Goal: Task Accomplishment & Management: Manage account settings

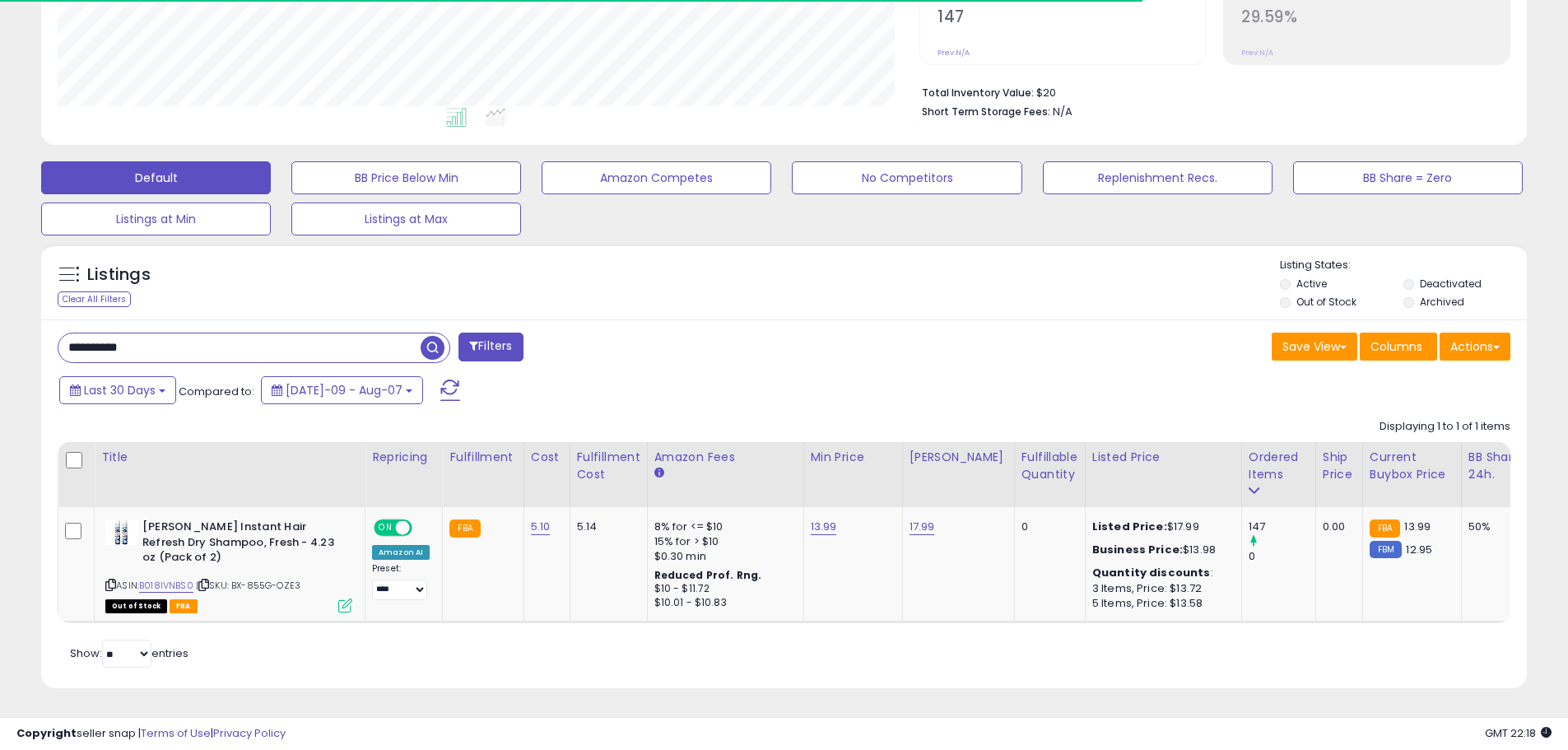
scroll to position [337, 862]
click at [191, 333] on input "**********" at bounding box center [240, 347] width 363 height 29
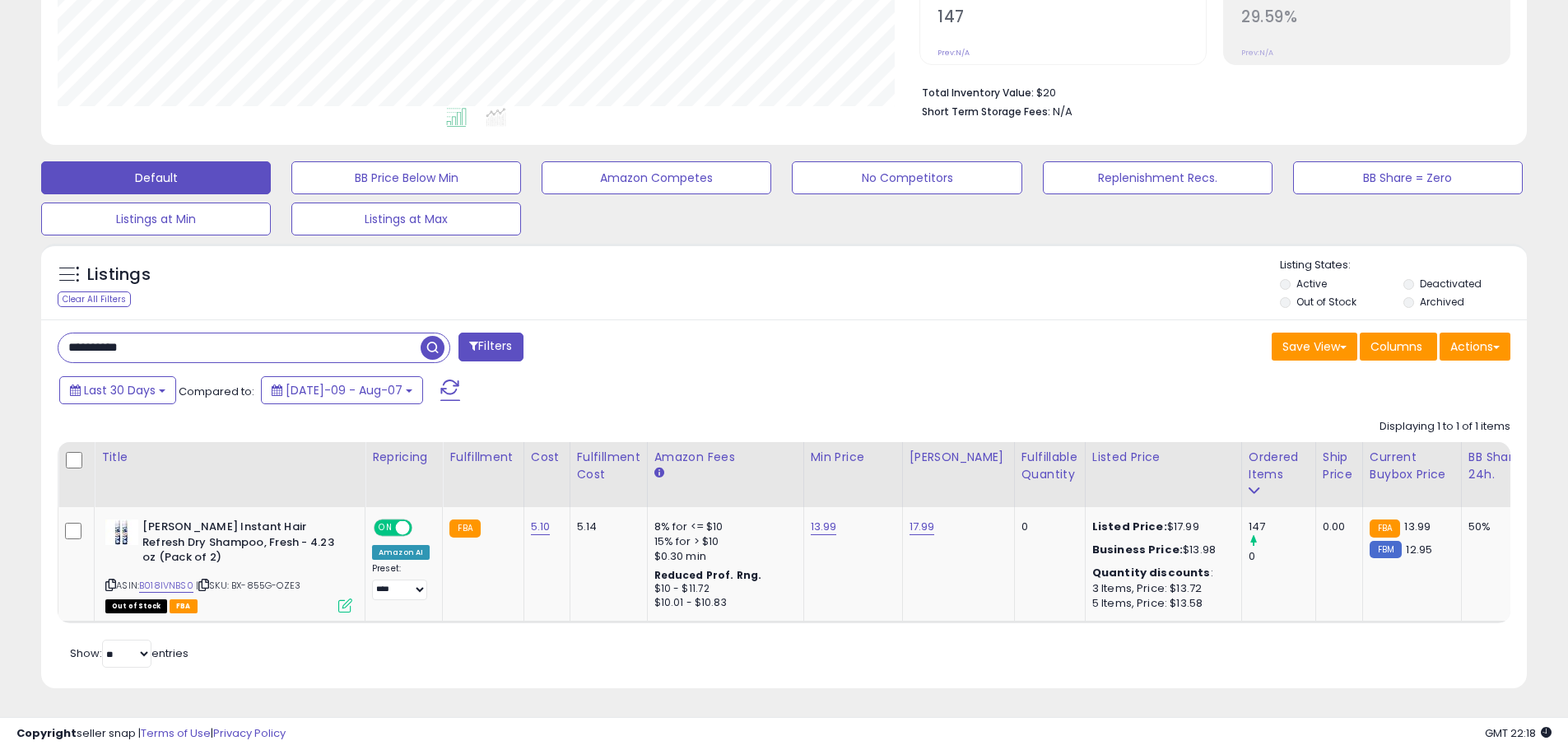
paste input "text"
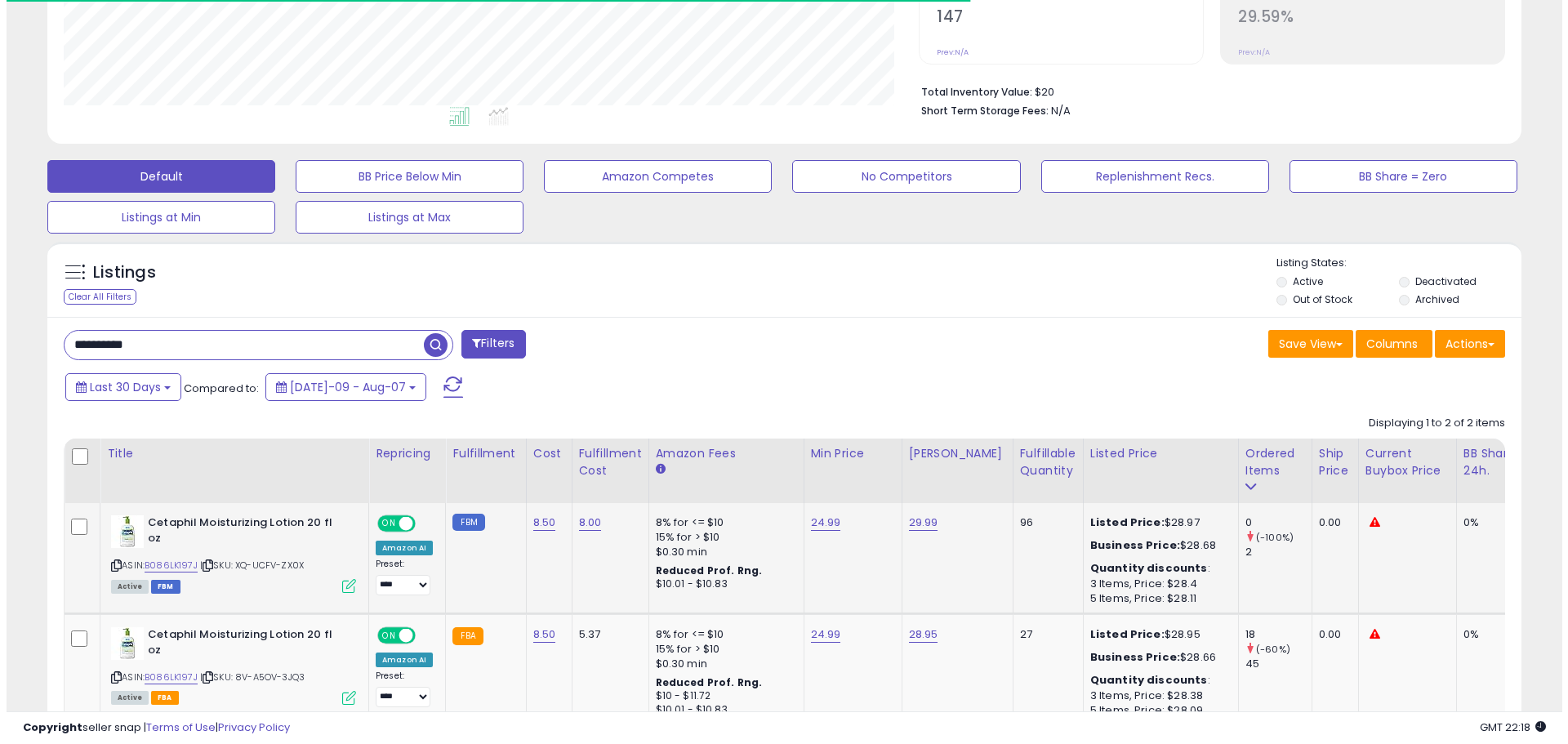
scroll to position [475, 0]
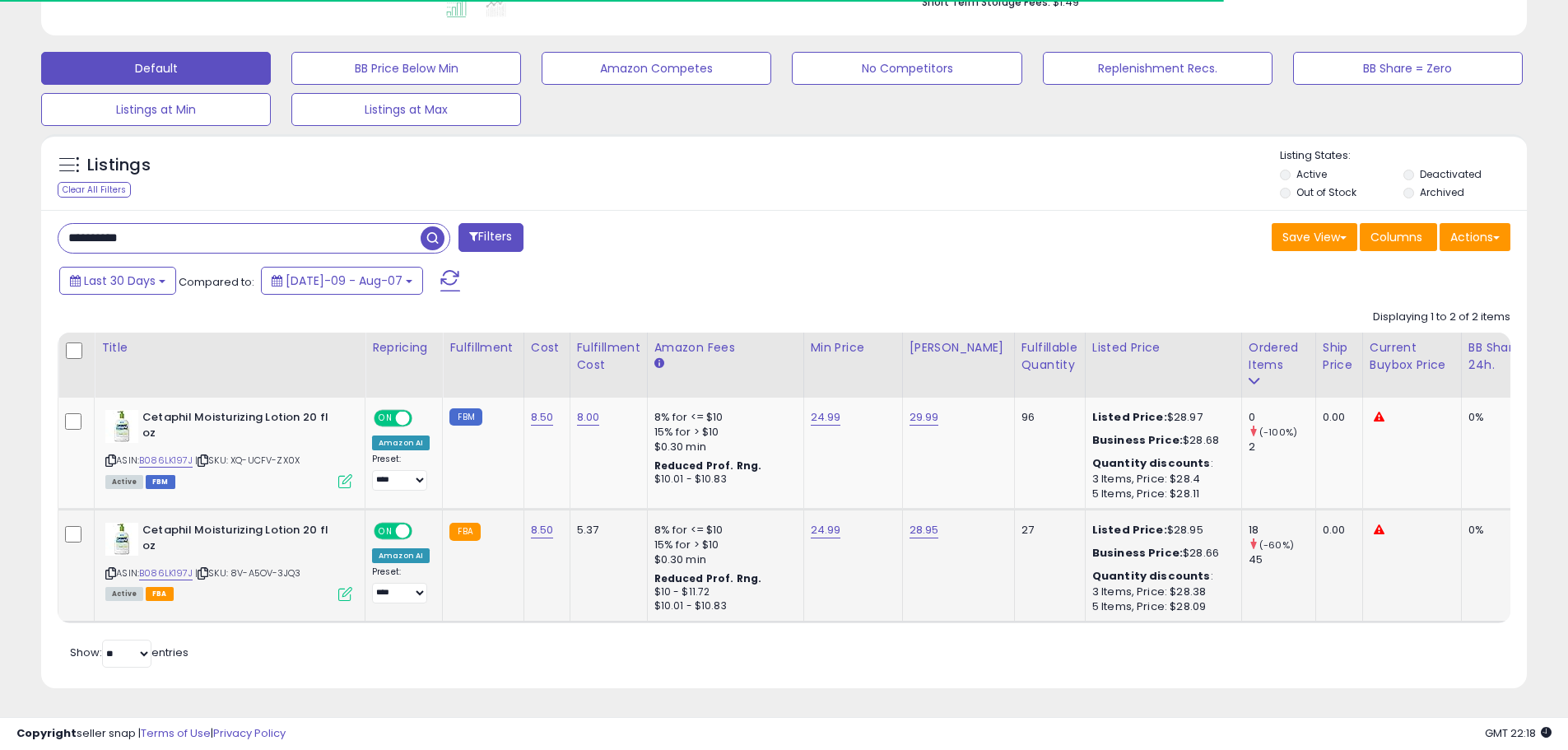
click at [341, 587] on icon at bounding box center [345, 594] width 14 height 14
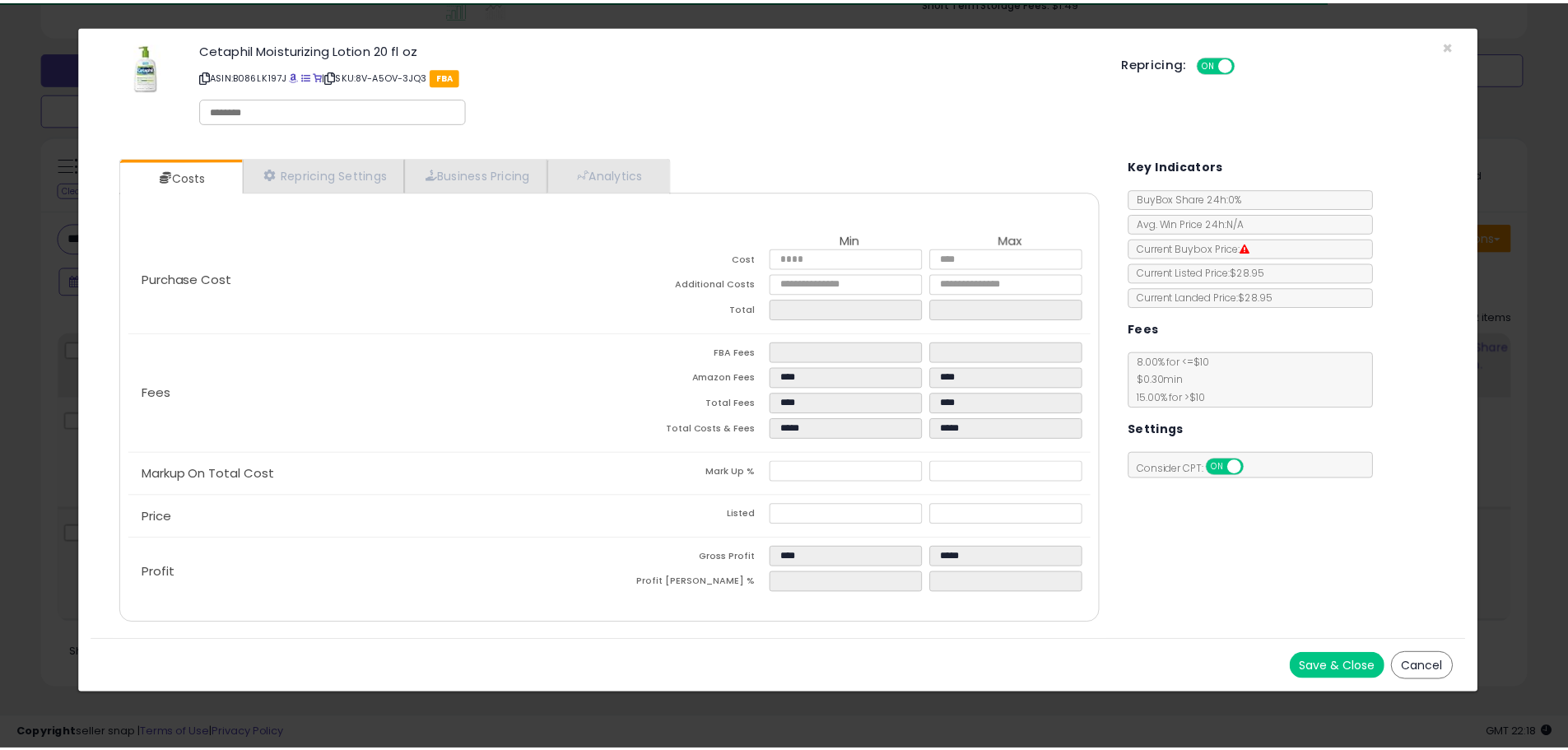
scroll to position [337, 869]
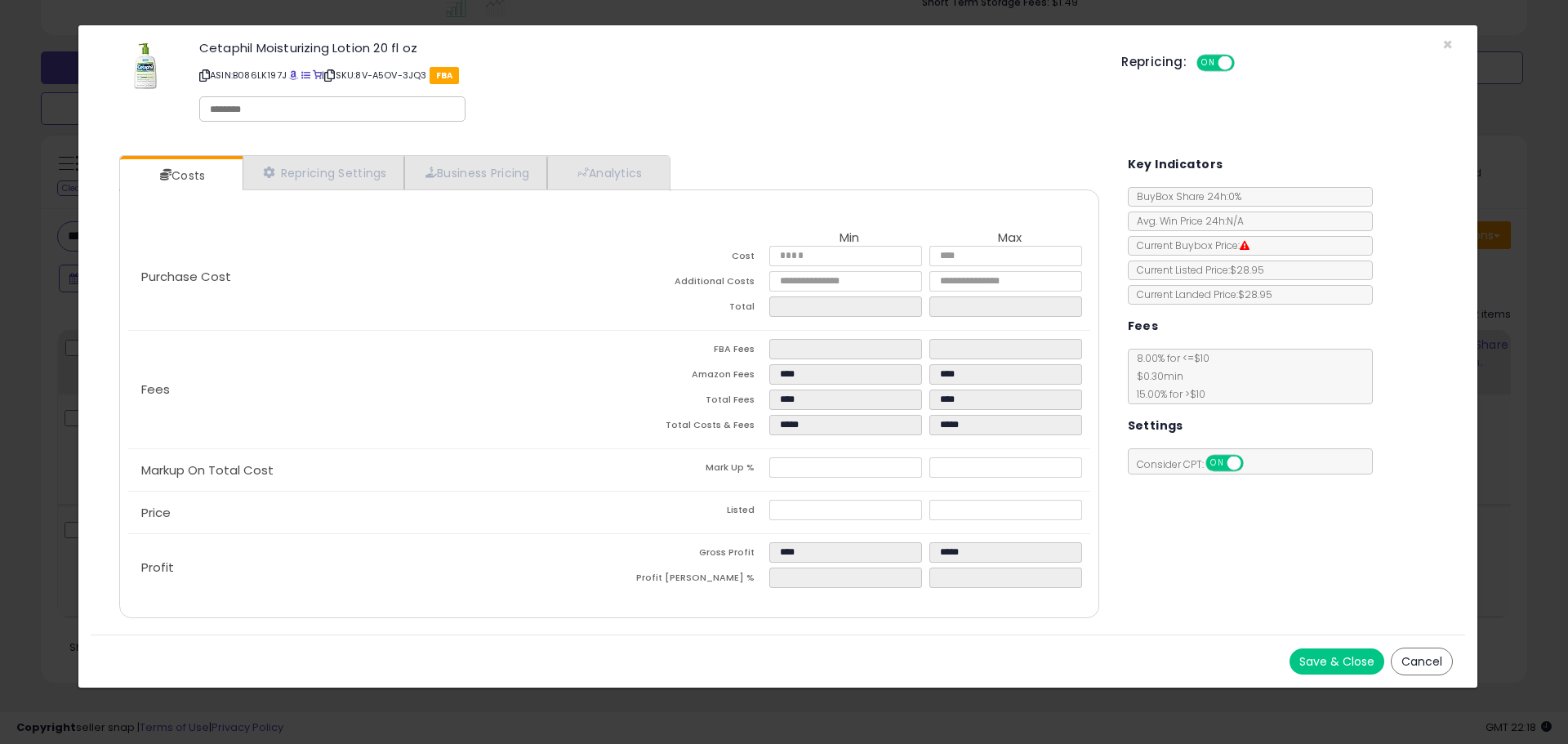
click at [1452, 52] on div "Repricing: ON OFF" at bounding box center [1287, 61] width 331 height 24
click at [1449, 46] on span "×" at bounding box center [1448, 45] width 11 height 24
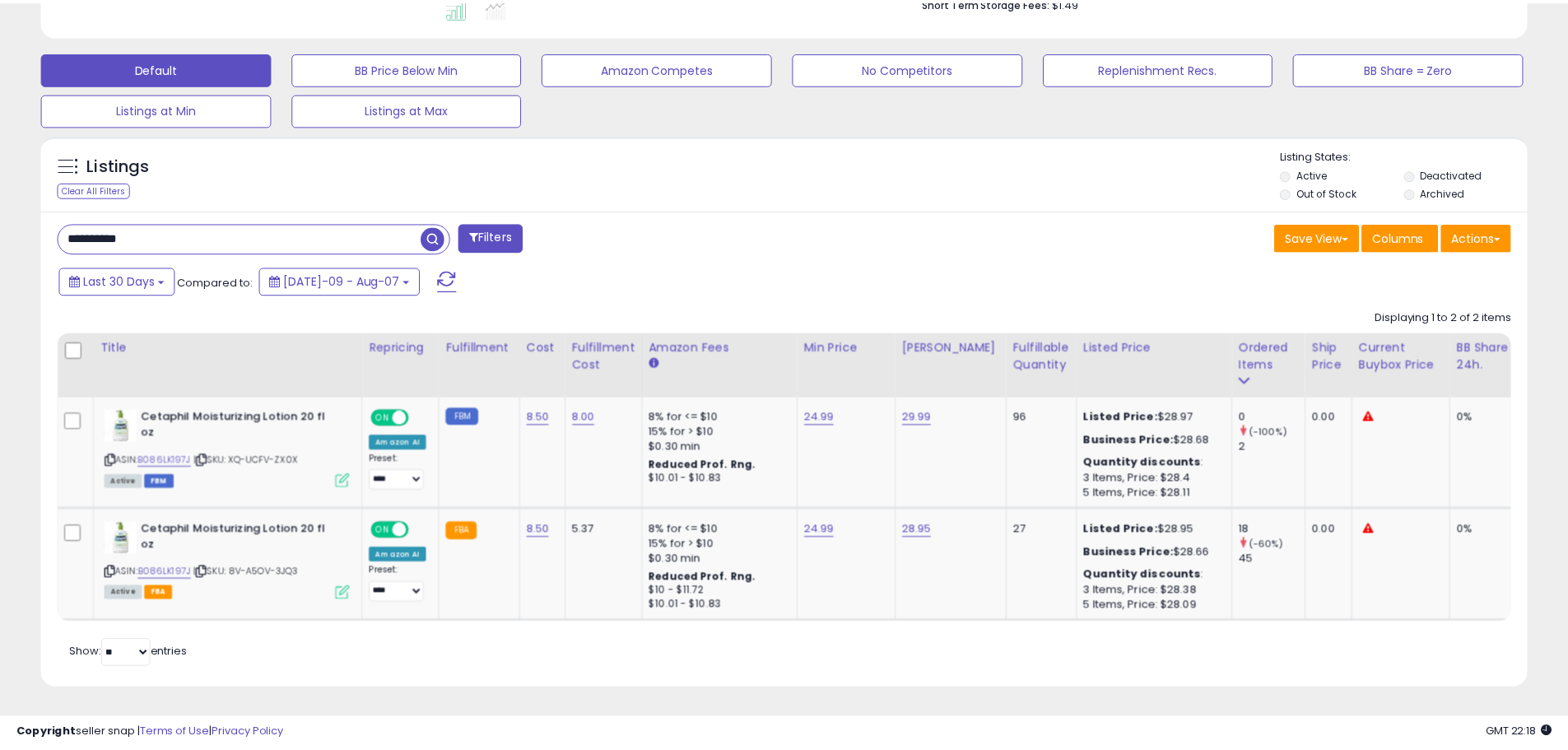
scroll to position [823047, 822185]
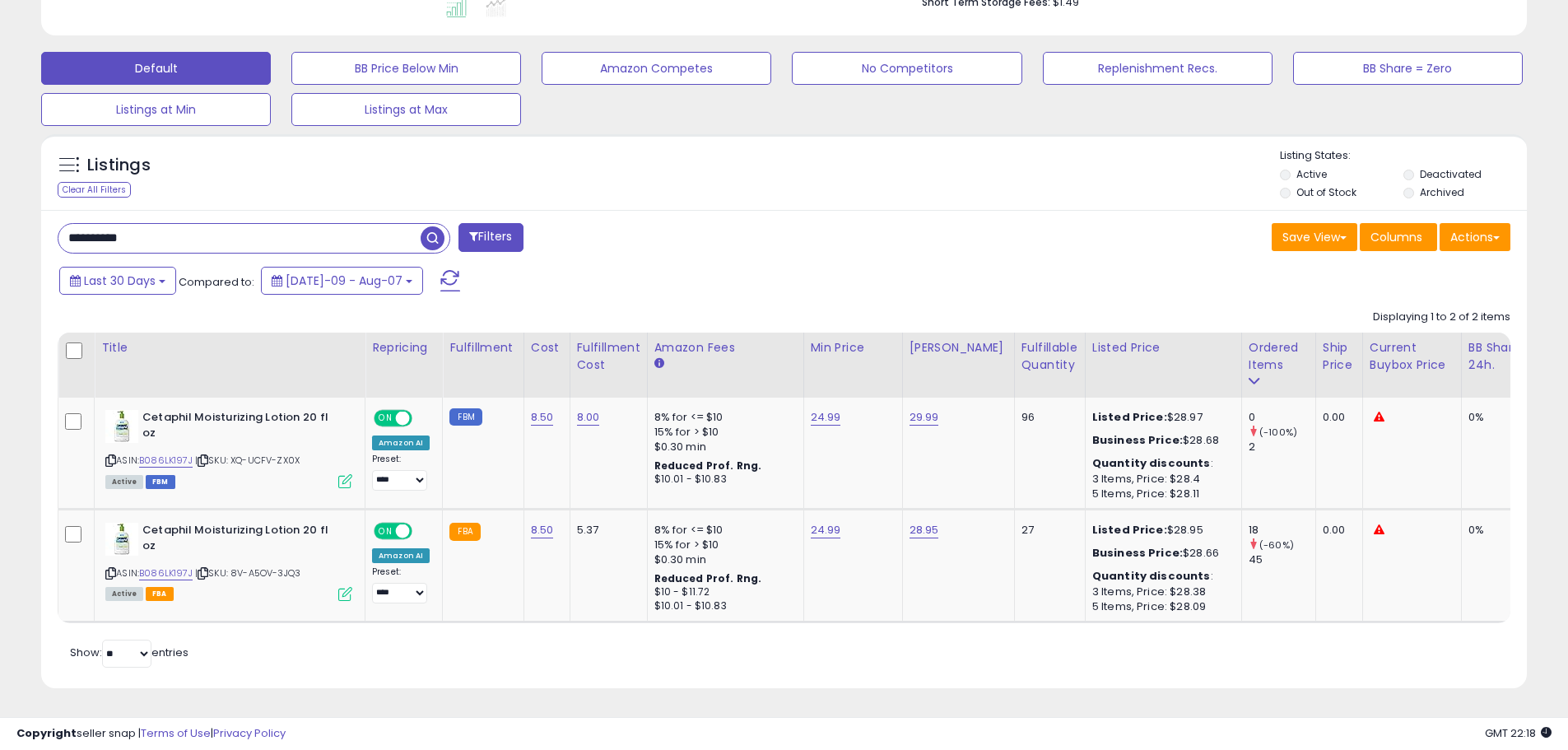
click at [226, 233] on input "**********" at bounding box center [240, 238] width 363 height 29
paste input "text"
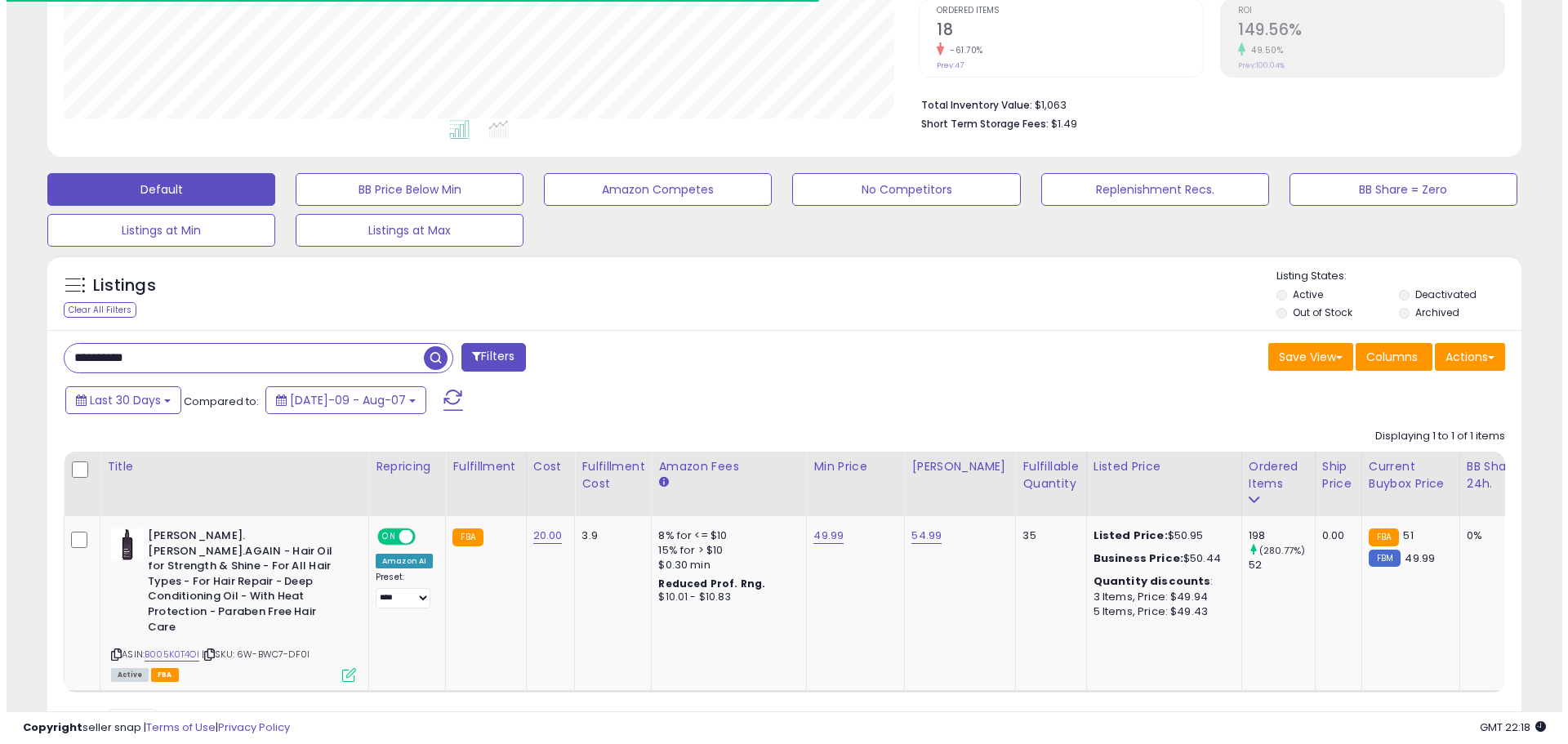
scroll to position [398, 0]
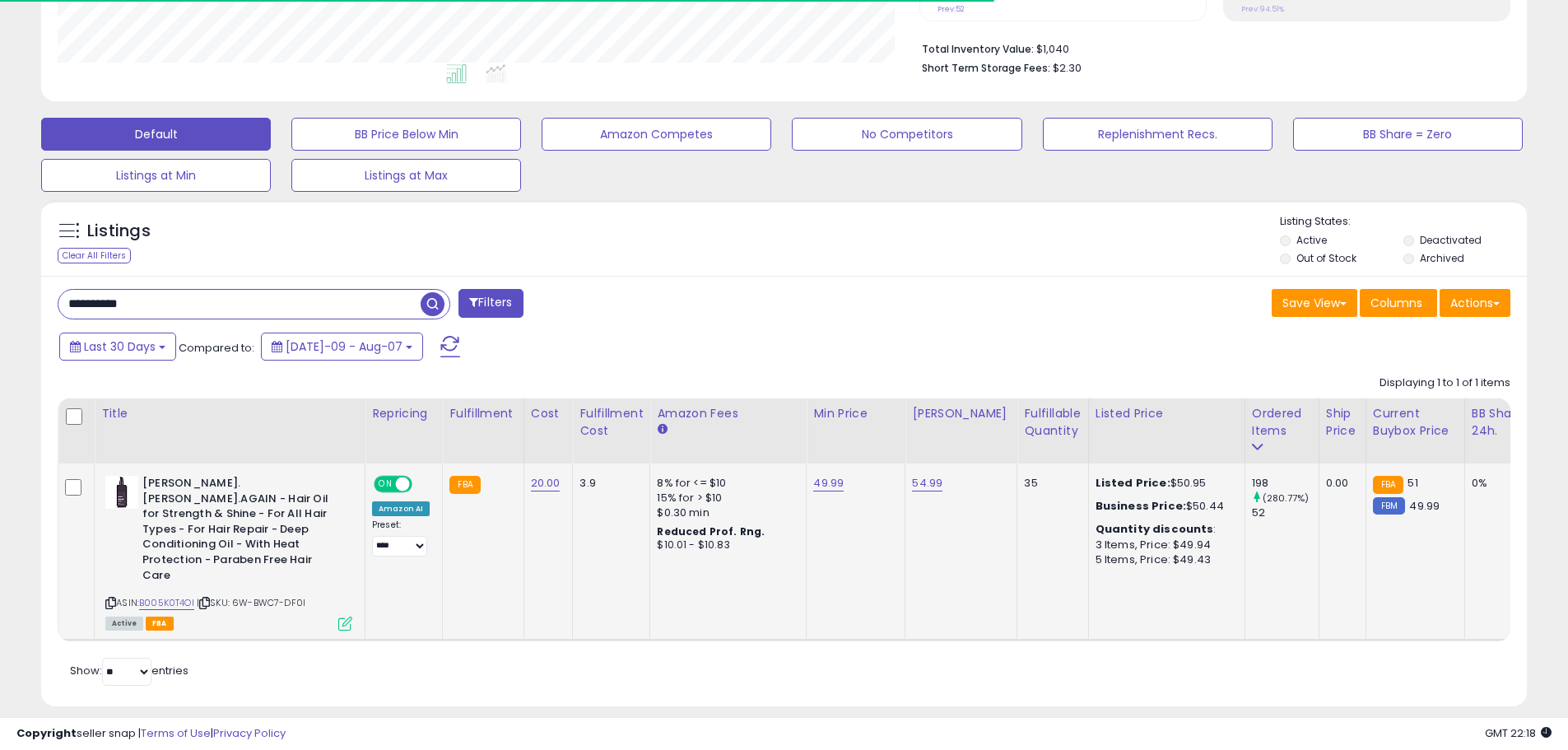
type input "**********"
click at [338, 617] on icon at bounding box center [345, 624] width 14 height 14
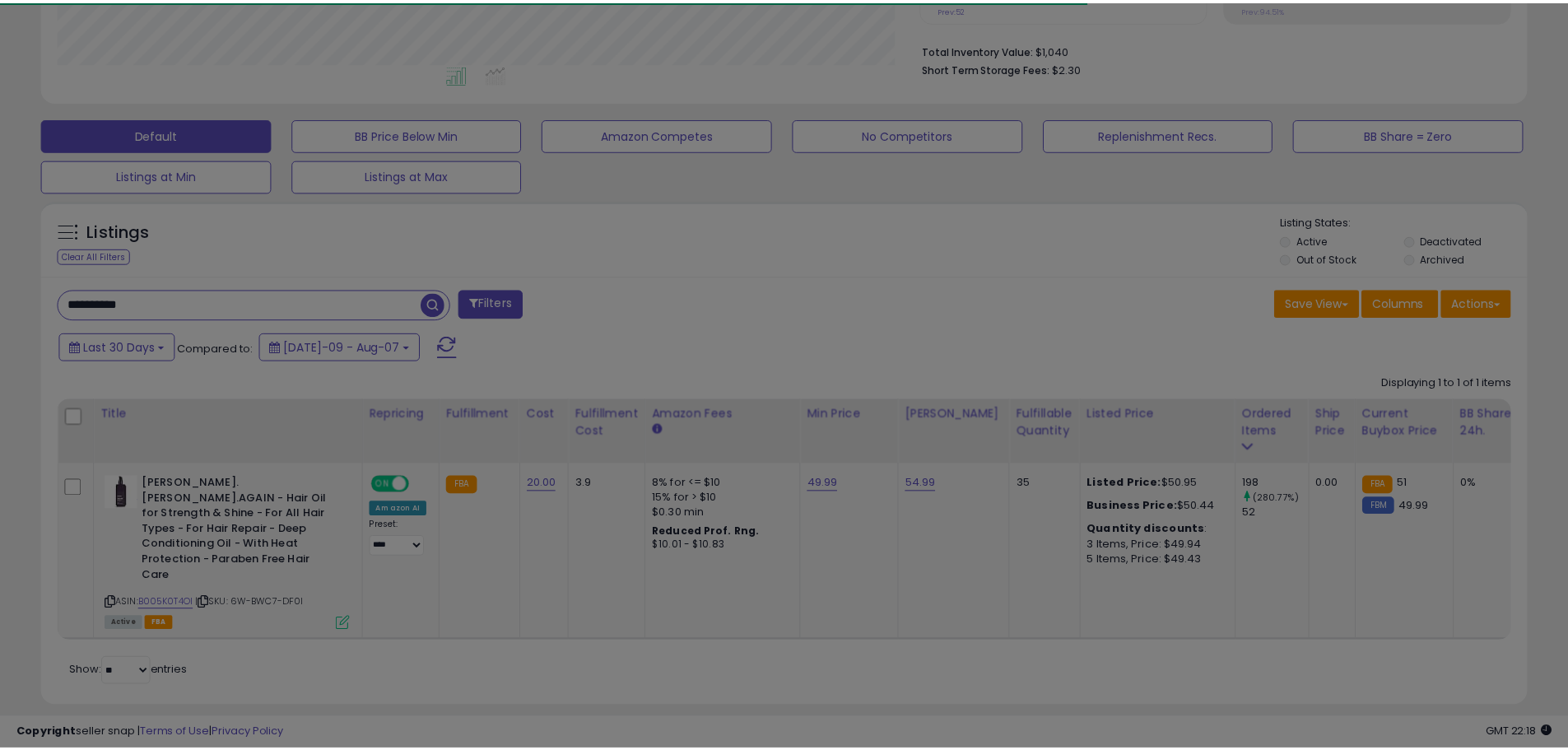
scroll to position [337, 869]
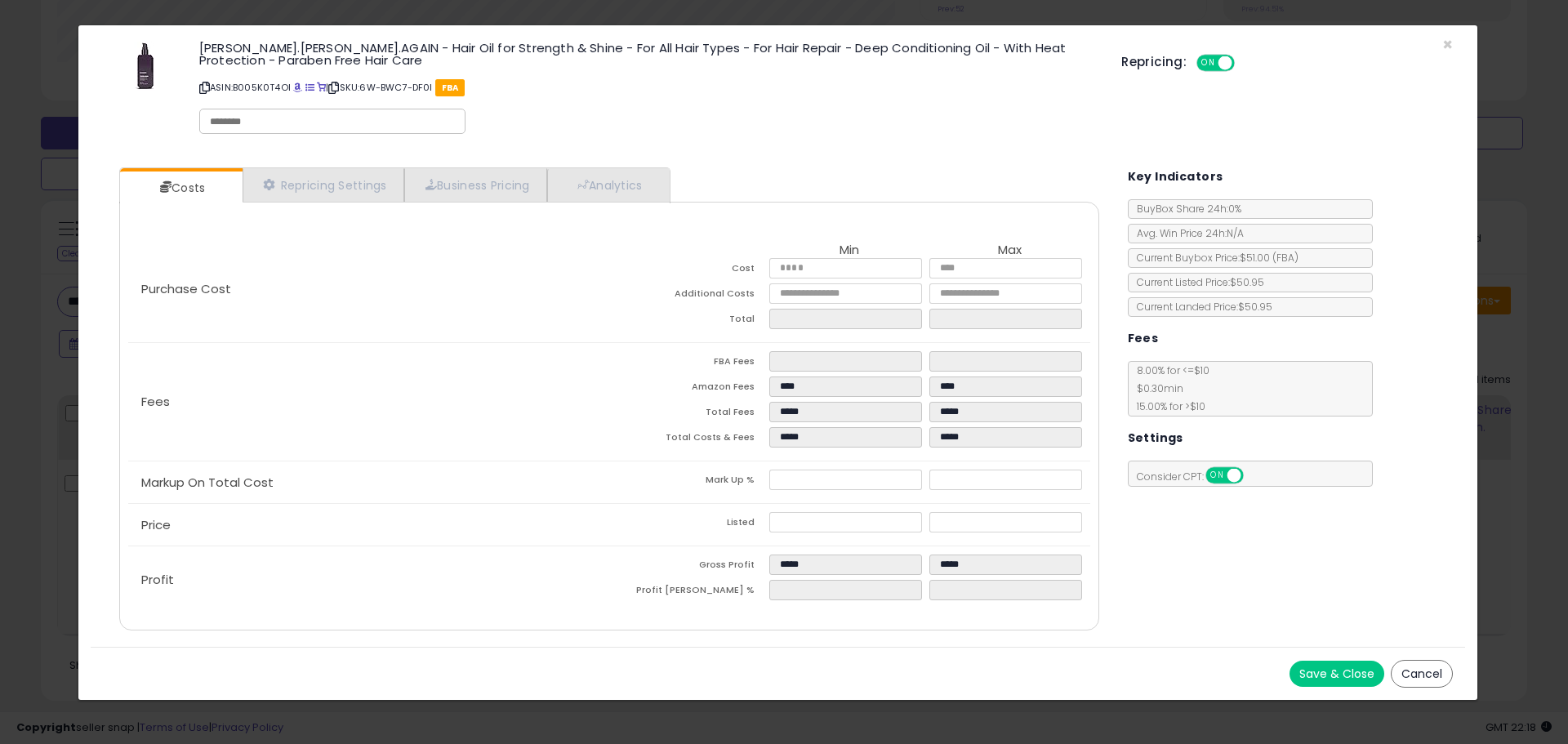
drag, startPoint x: 1450, startPoint y: 50, endPoint x: 1441, endPoint y: 40, distance: 13.5
click at [1444, 43] on div "× Close [PERSON_NAME].[PERSON_NAME].AGAIN - Hair Oil for Strength & Shine - For…" at bounding box center [778, 90] width 1375 height 129
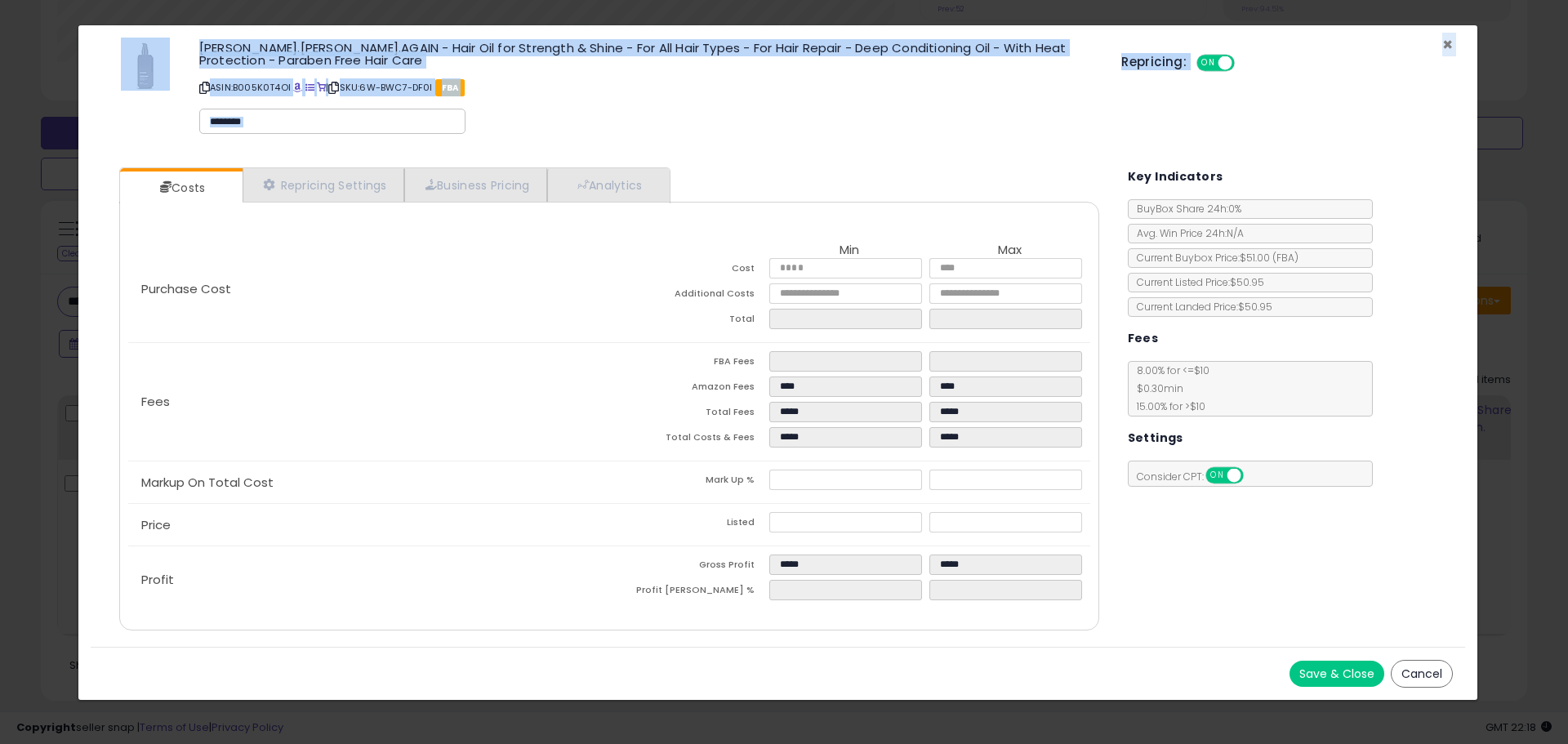
click at [1442, 40] on div "× Close [PERSON_NAME].[PERSON_NAME].AGAIN - Hair Oil for Strength & Shine - For…" at bounding box center [778, 90] width 1375 height 129
click at [1444, 42] on span "×" at bounding box center [1448, 45] width 11 height 24
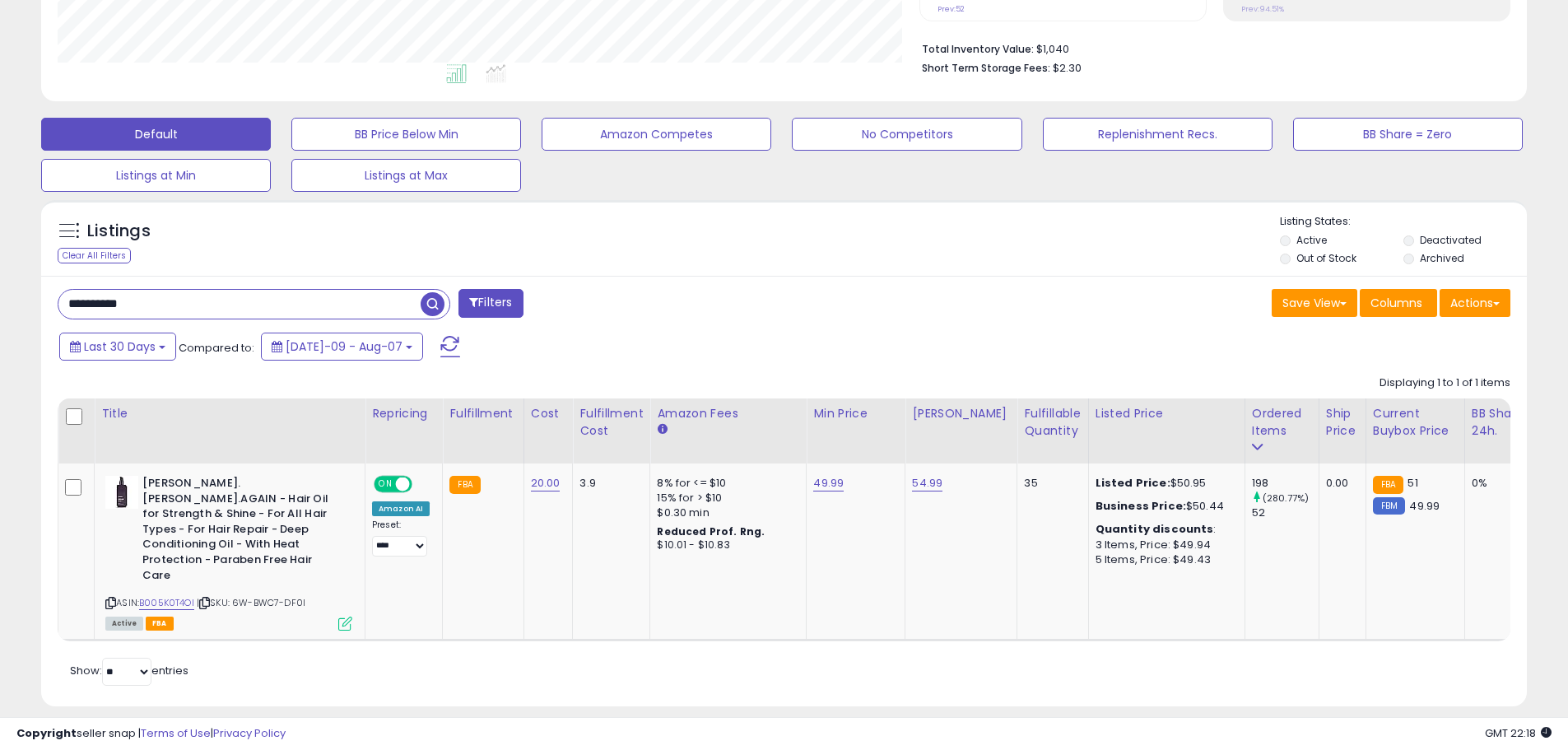
scroll to position [823047, 822185]
